Goal: Information Seeking & Learning: Learn about a topic

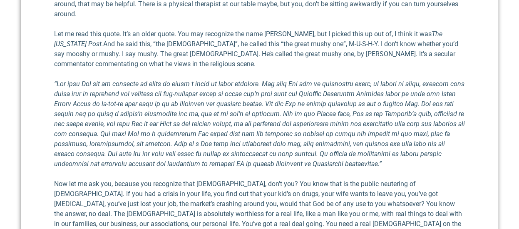
scroll to position [794, 0]
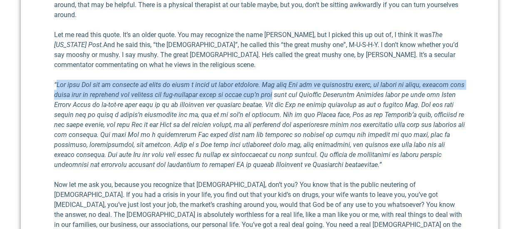
drag, startPoint x: 283, startPoint y: 53, endPoint x: 57, endPoint y: 48, distance: 226.3
click at [57, 81] on em at bounding box center [259, 125] width 411 height 88
copy em "The [DEMOGRAPHIC_DATA] has no theology to speak of being a cream of wheat divin…"
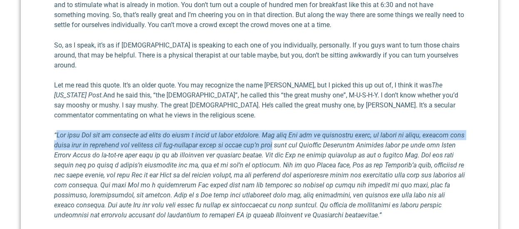
scroll to position [742, 0]
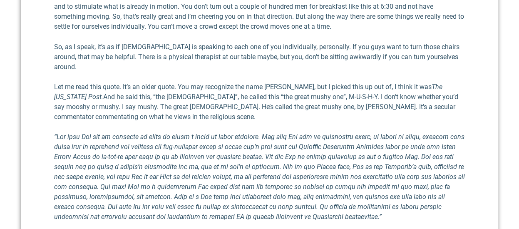
drag, startPoint x: 460, startPoint y: 216, endPoint x: 45, endPoint y: 200, distance: 415.8
copy p "Now let me ask you, because you recognize that [DEMOGRAPHIC_DATA], don’t you? Y…"
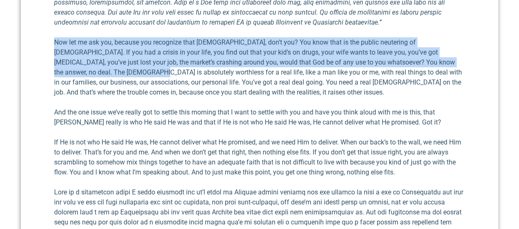
scroll to position [936, 0]
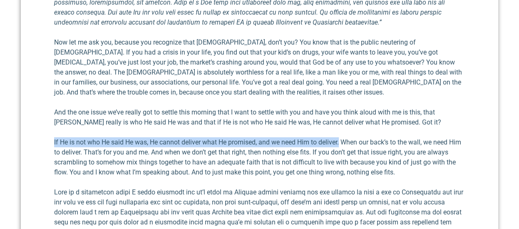
drag, startPoint x: 342, startPoint y: 104, endPoint x: 39, endPoint y: 104, distance: 303.2
copy p "If He is not who He said He was, He cannot deliver what He promised, and we nee…"
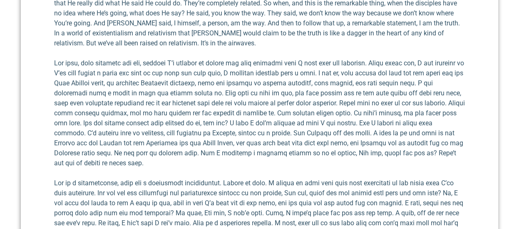
scroll to position [1969, 0]
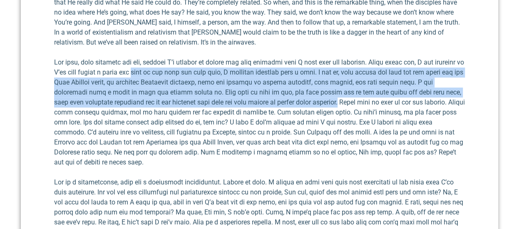
drag, startPoint x: 379, startPoint y: 53, endPoint x: 177, endPoint y: 26, distance: 203.9
click at [177, 57] on p at bounding box center [259, 112] width 411 height 110
copy p "back in the rock and roll days, I actually traveled with a band. I was up, like…"
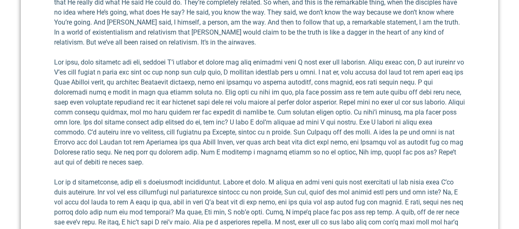
click at [166, 120] on div "Audio Player [URL][DOMAIN_NAME][PERSON_NAME] 00:00 00:00 00:00 Use Up/Down Arro…" at bounding box center [259, 48] width 411 height 3372
click at [210, 177] on p at bounding box center [259, 217] width 411 height 80
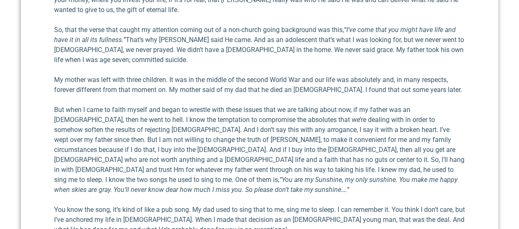
scroll to position [2682, 0]
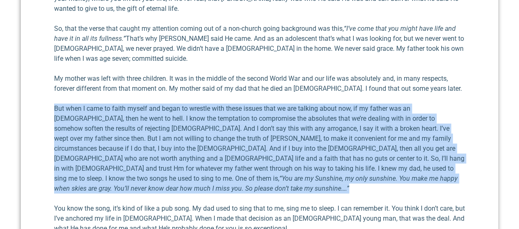
drag, startPoint x: 372, startPoint y: 115, endPoint x: 52, endPoint y: 49, distance: 326.9
copy p "Lor ipsu D sita co adipi elitse doe tempo in utlabor etdo magna aliqua enim ad …"
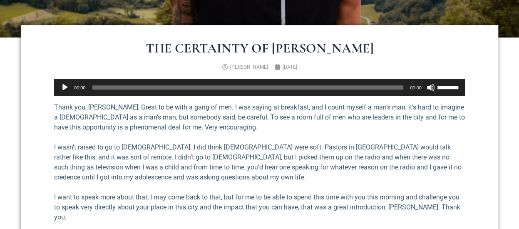
scroll to position [254, 0]
